Goal: Task Accomplishment & Management: Manage account settings

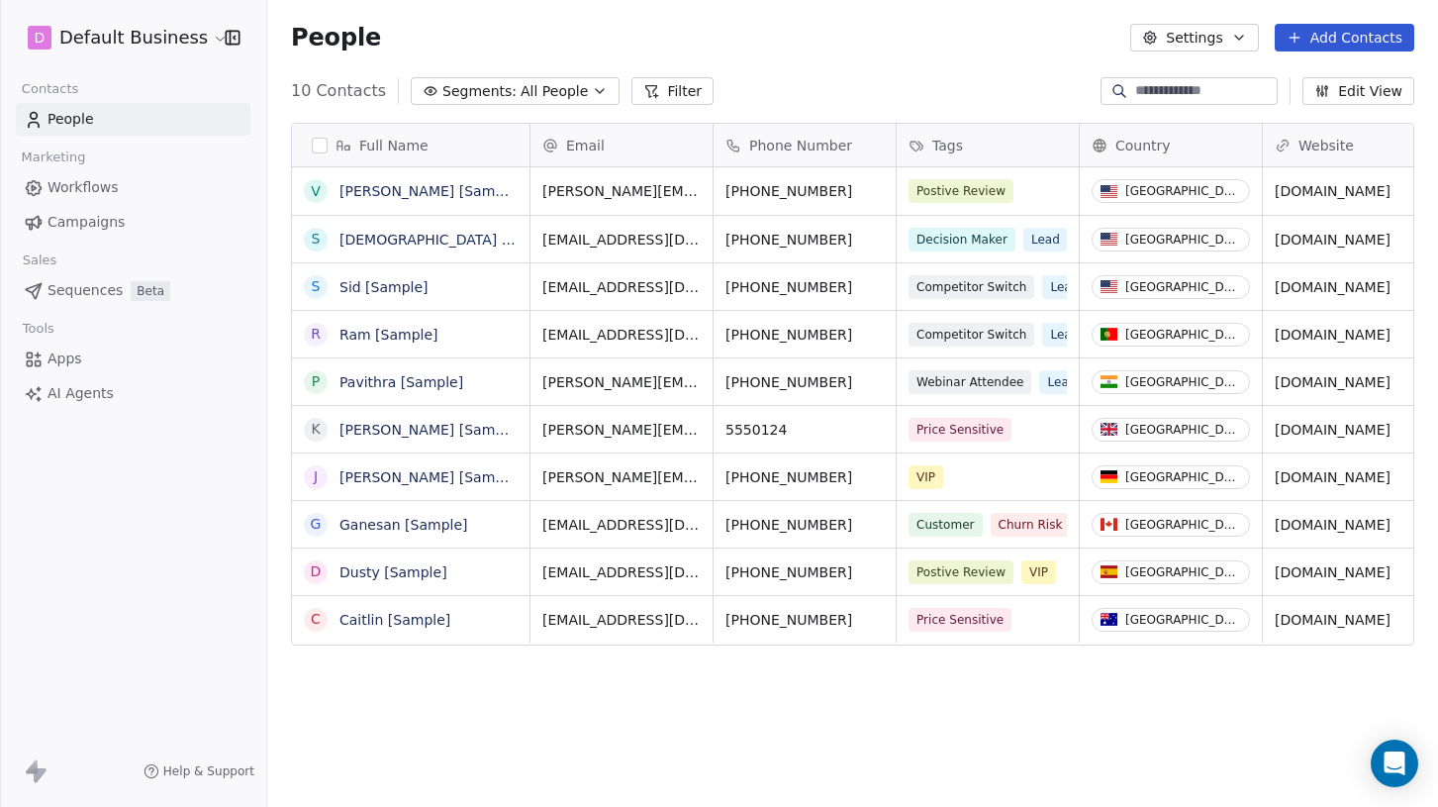
scroll to position [695, 1156]
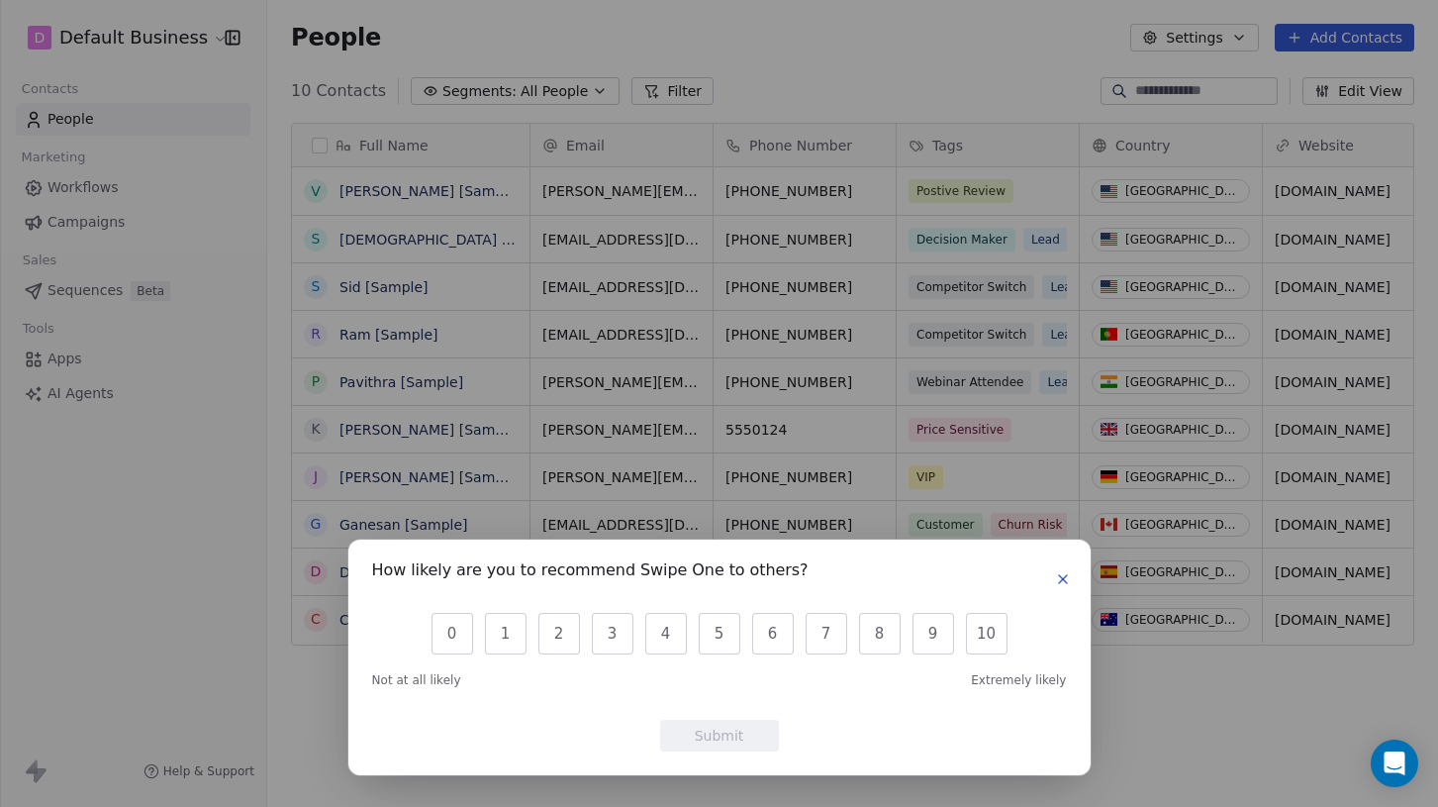
click at [1069, 573] on icon "button" at bounding box center [1063, 579] width 16 height 16
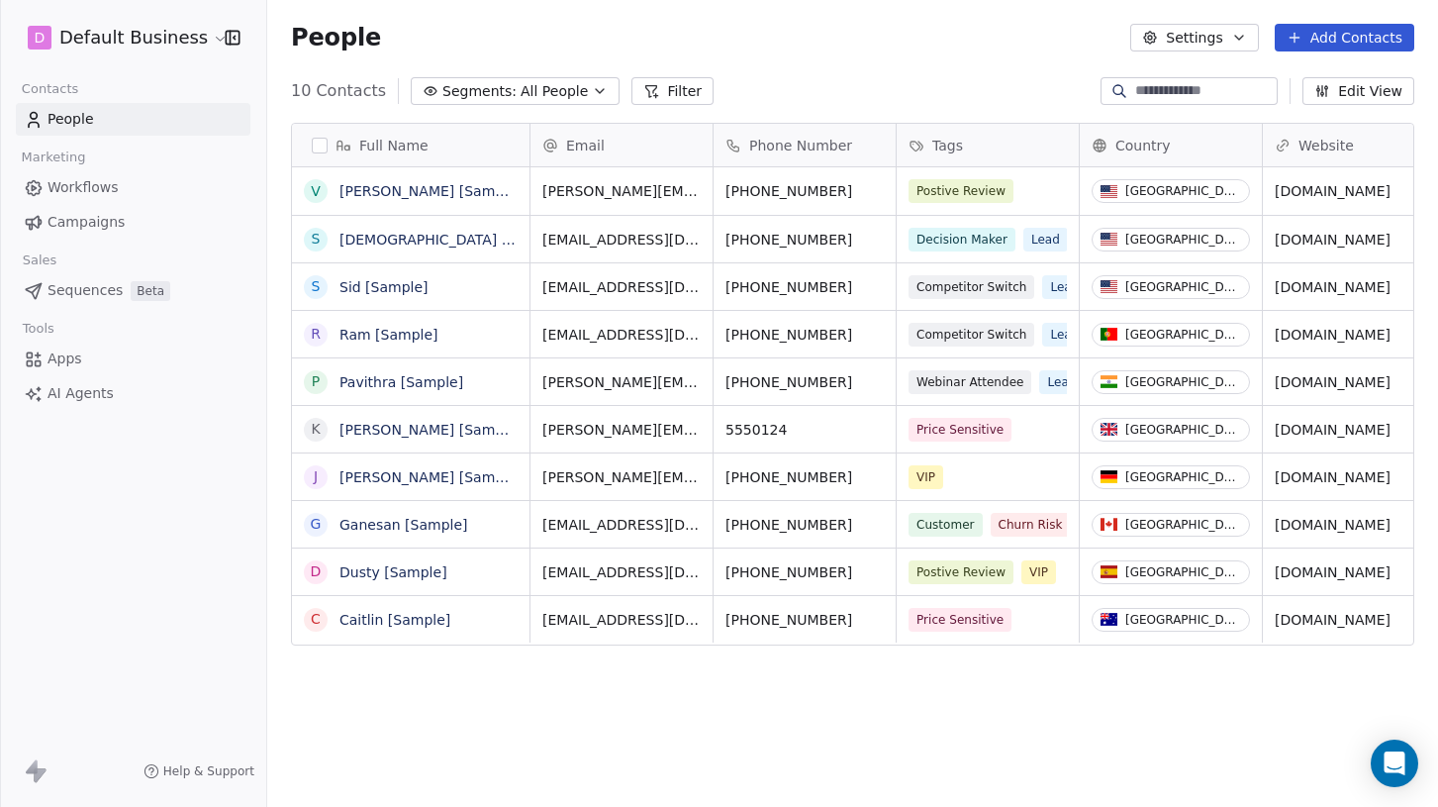
click at [59, 110] on span "People" at bounding box center [71, 119] width 47 height 21
click at [156, 20] on div "D Default Business" at bounding box center [133, 37] width 266 height 75
click at [154, 25] on html "D Default Business Contacts People Marketing Workflows Campaigns Sales Sequence…" at bounding box center [719, 403] width 1438 height 807
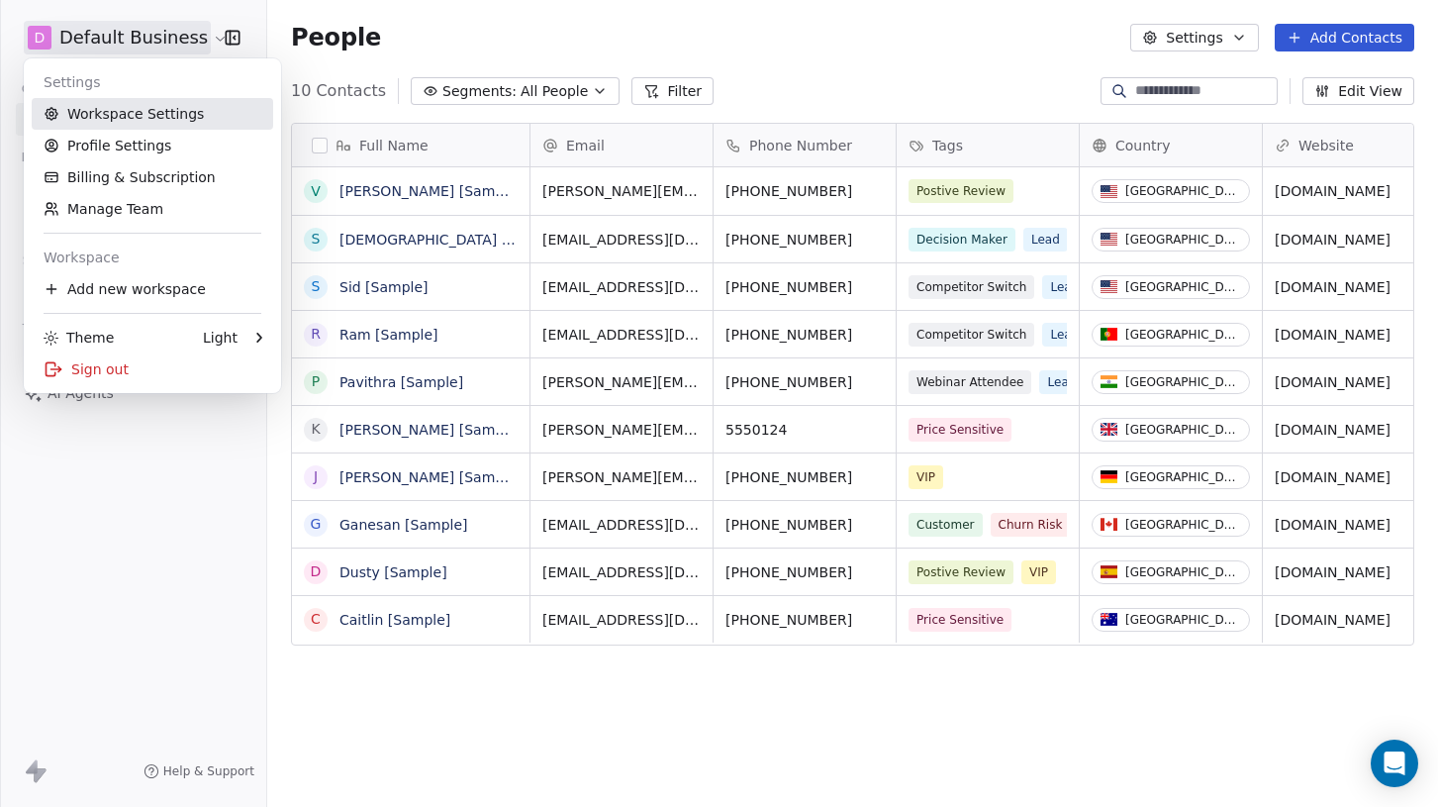
click at [110, 121] on link "Workspace Settings" at bounding box center [152, 114] width 241 height 32
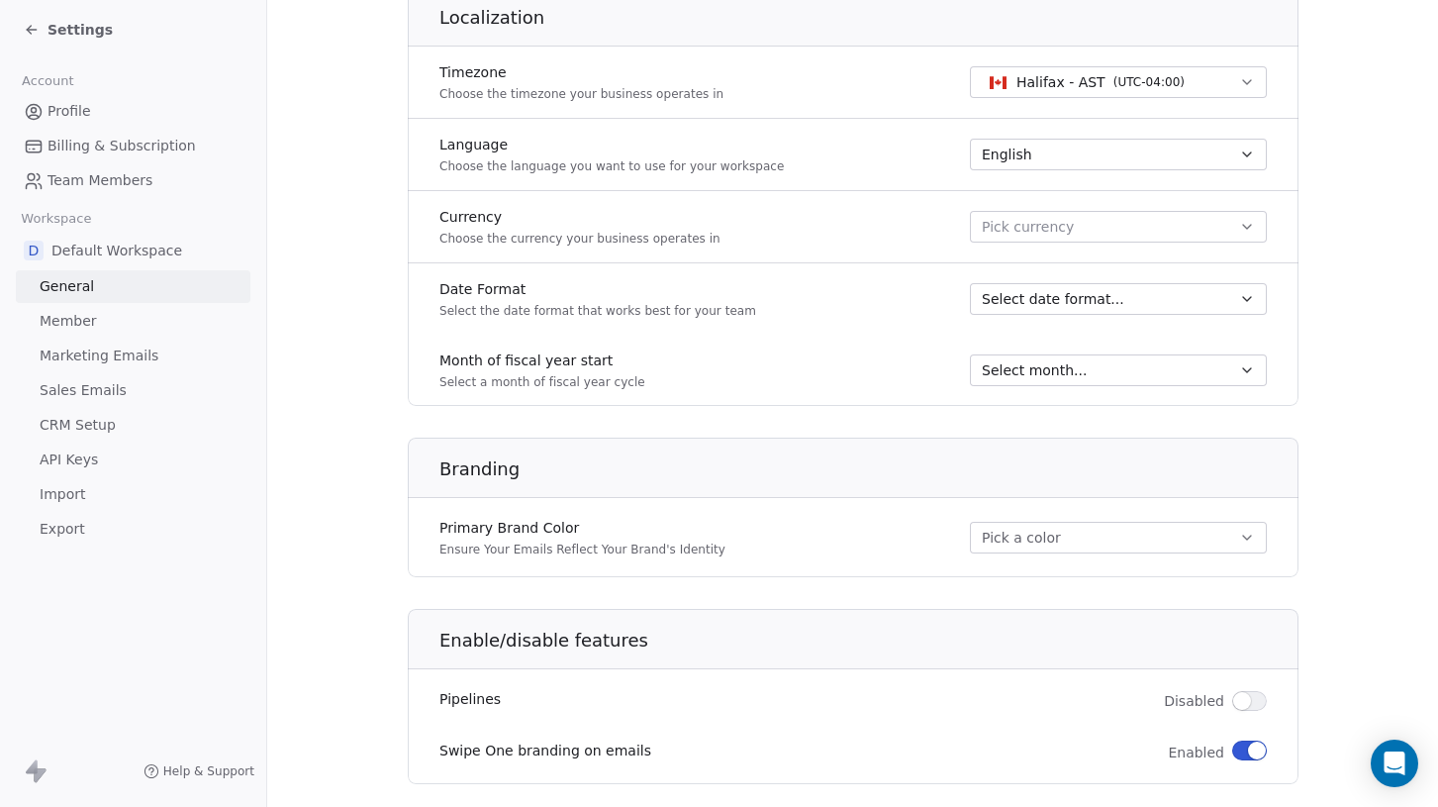
scroll to position [863, 0]
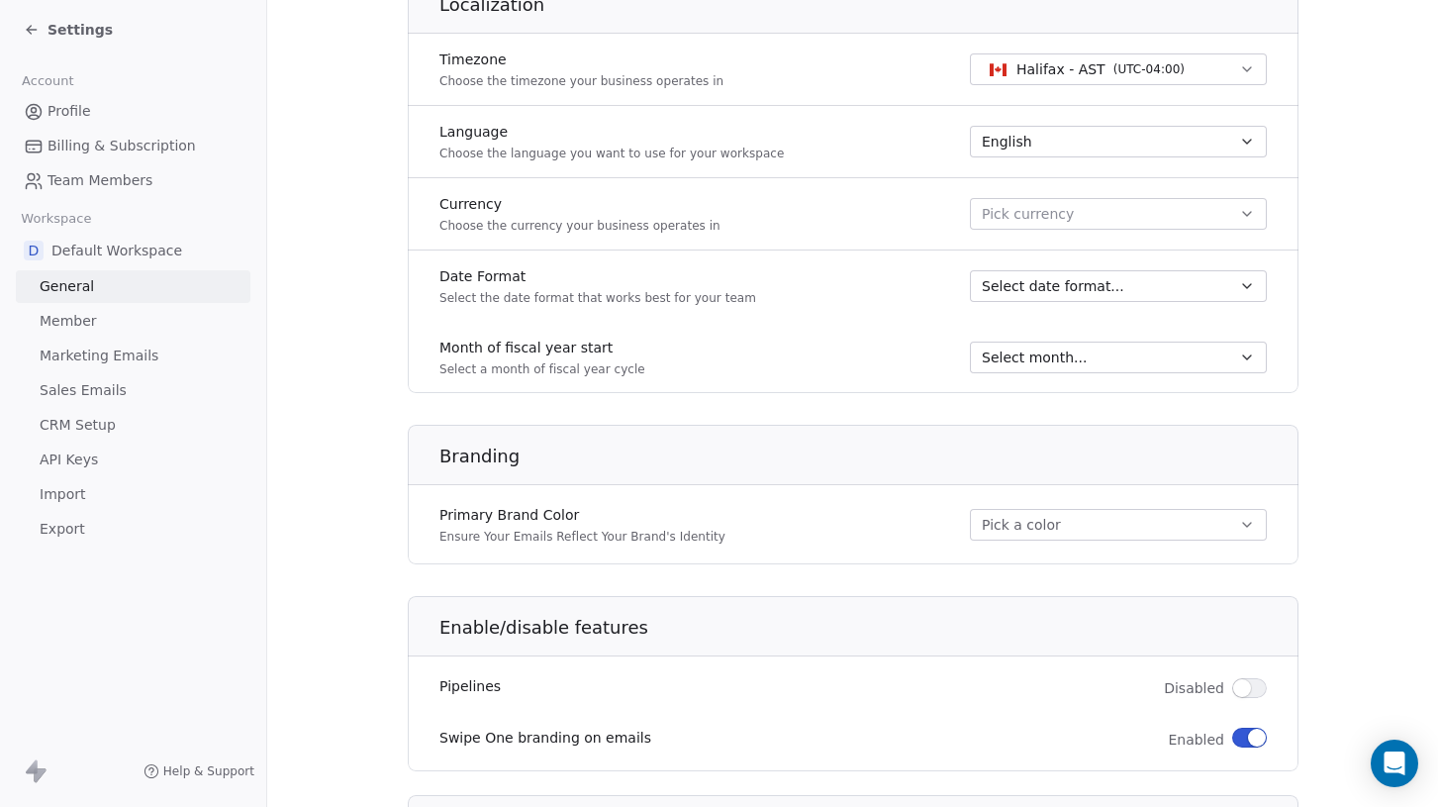
click at [73, 321] on span "Member" at bounding box center [68, 321] width 57 height 21
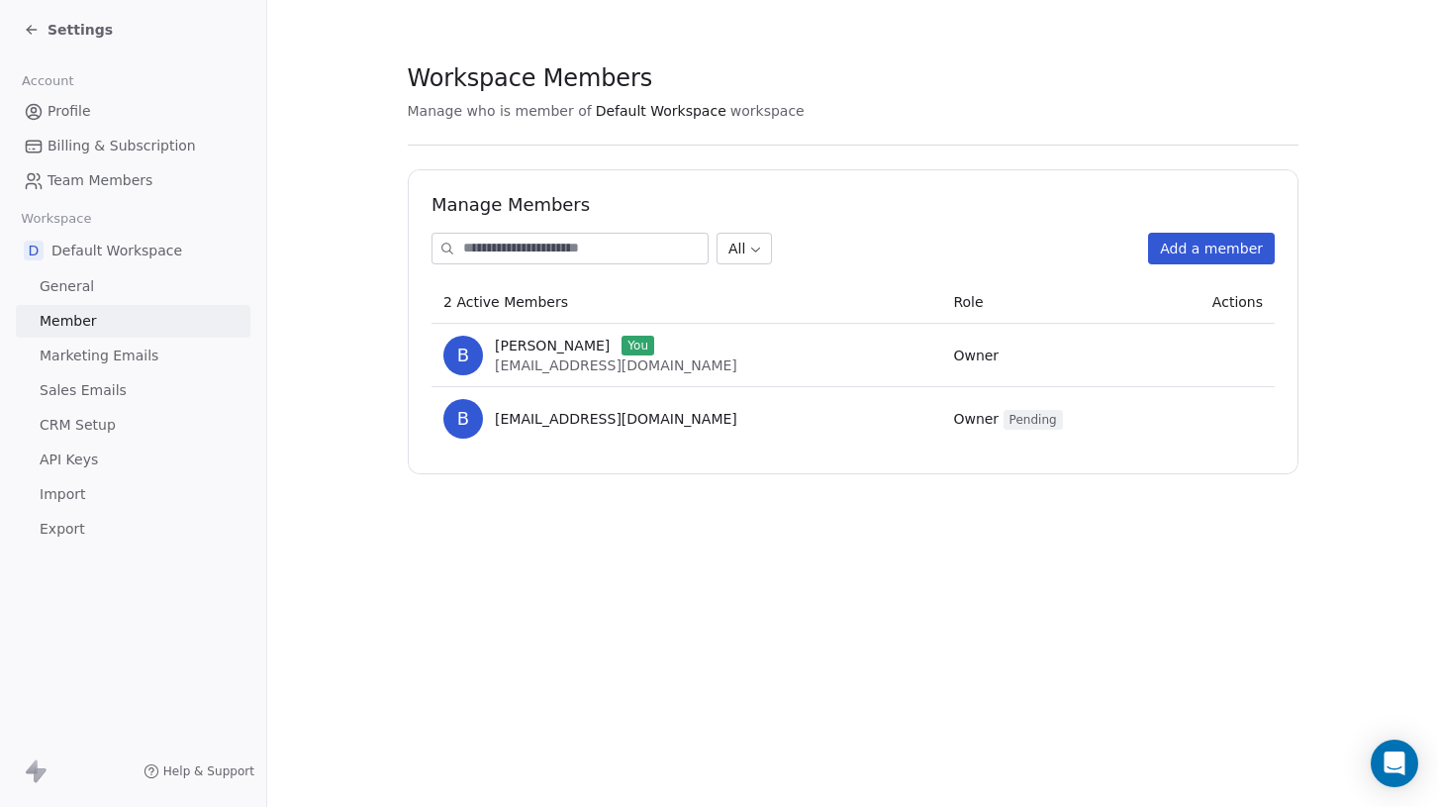
click at [77, 23] on span "Settings" at bounding box center [80, 30] width 65 height 20
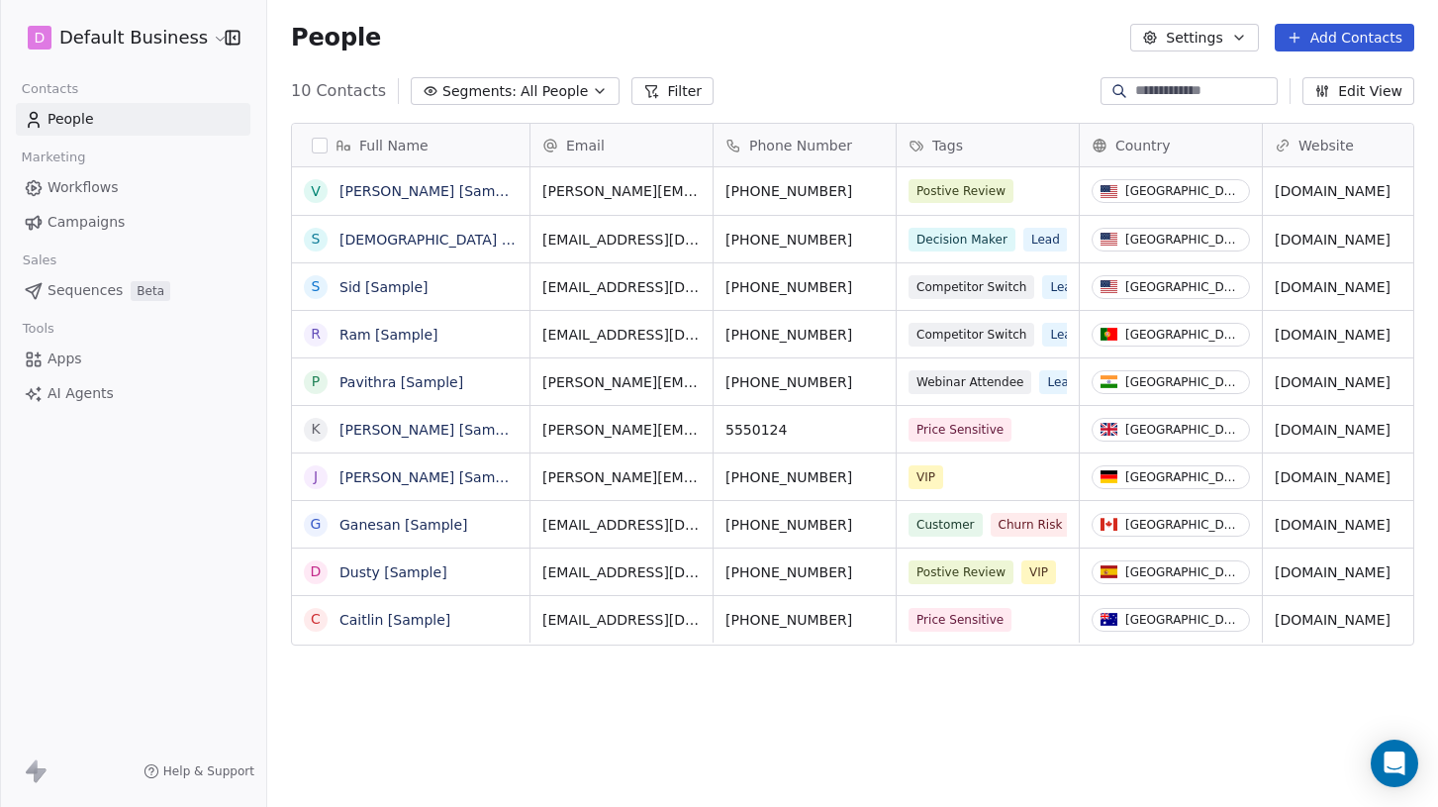
scroll to position [695, 1156]
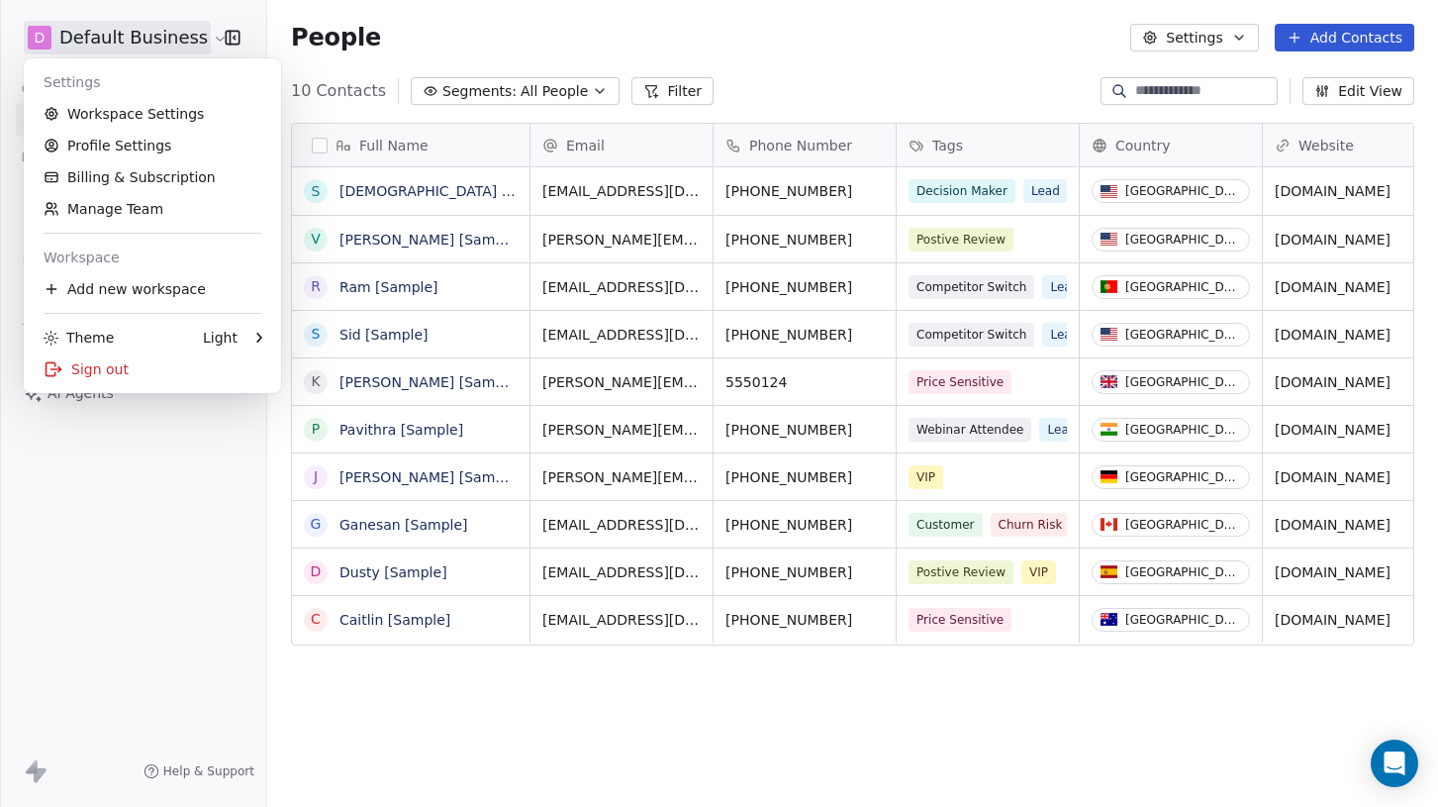
click at [173, 41] on html "D Default Business Contacts People Marketing Workflows Campaigns Sales Sequence…" at bounding box center [719, 403] width 1438 height 807
click at [118, 365] on div "Sign out" at bounding box center [152, 369] width 241 height 32
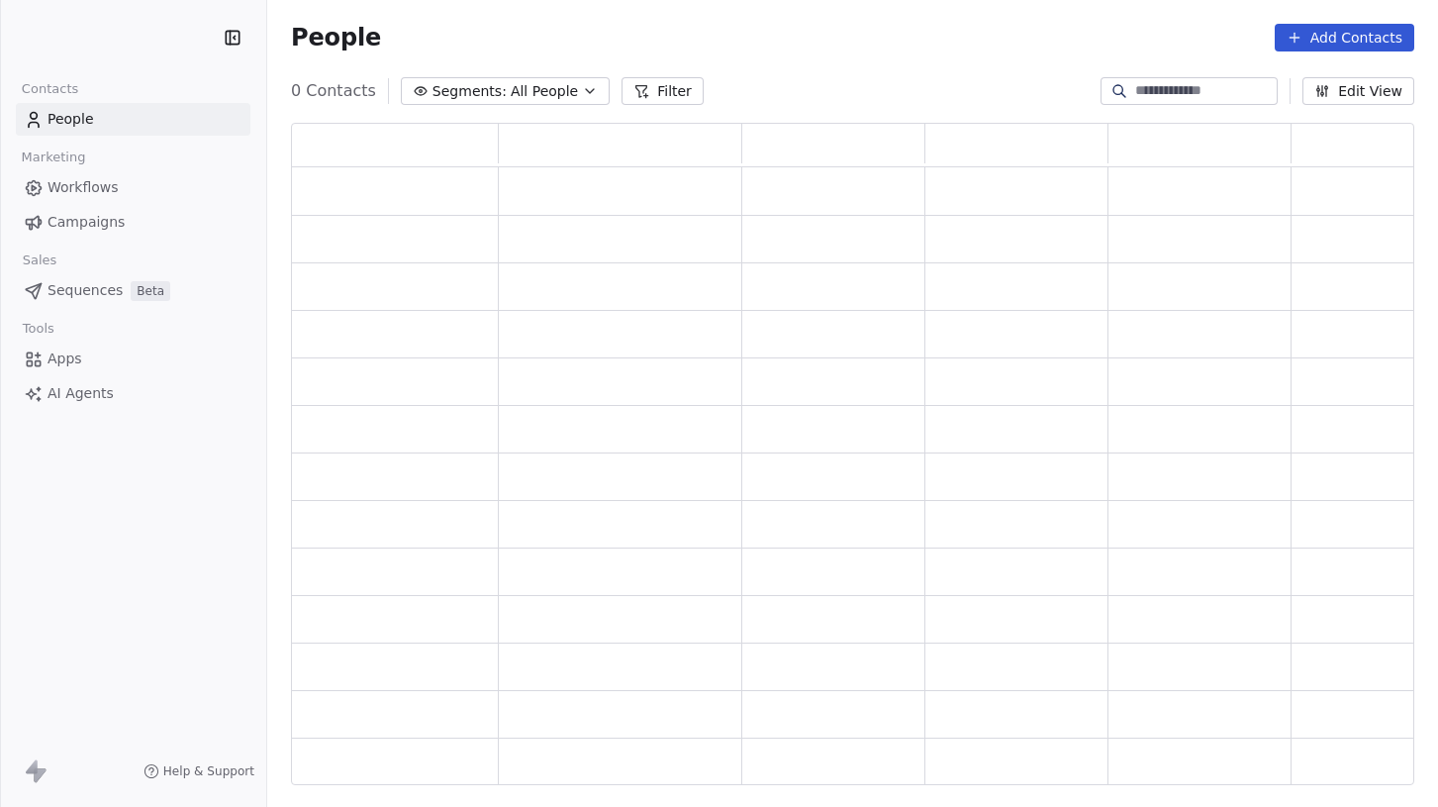
scroll to position [647, 1108]
